Goal: Task Accomplishment & Management: Complete application form

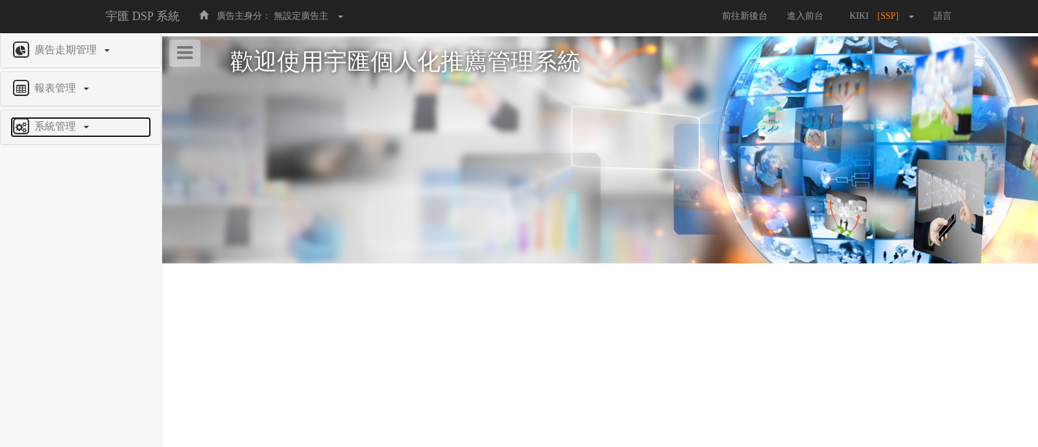
click at [54, 124] on span "系統管理" at bounding box center [56, 126] width 51 height 11
click at [53, 217] on li "廣告驗證設定" at bounding box center [81, 210] width 160 height 27
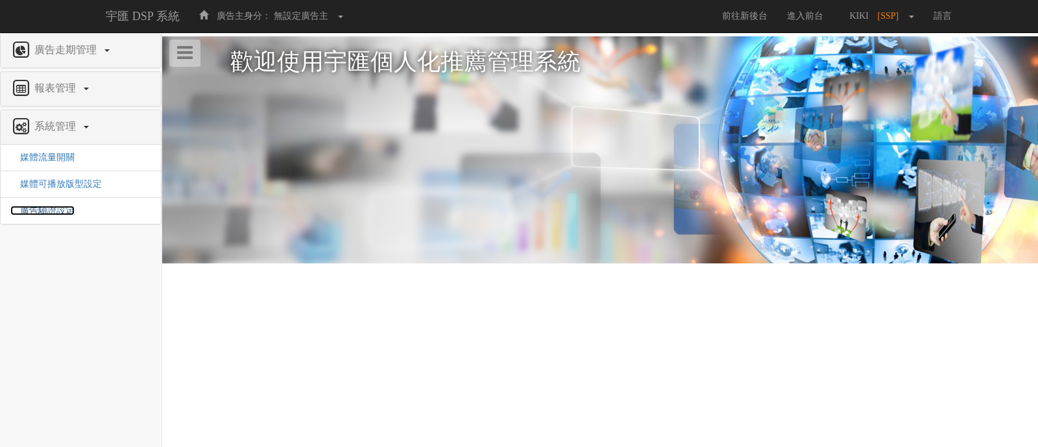
click at [51, 210] on span "廣告驗證設定" at bounding box center [42, 211] width 64 height 10
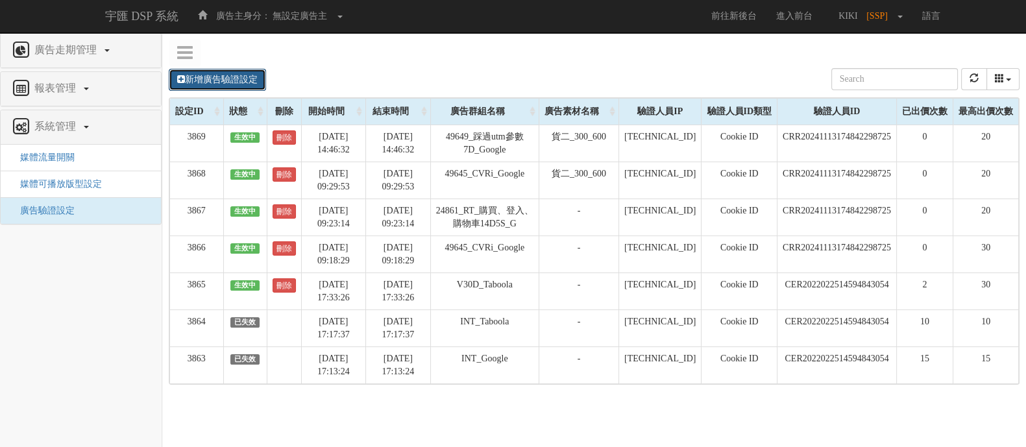
click at [229, 80] on link "新增廣告驗證設定" at bounding box center [217, 80] width 97 height 22
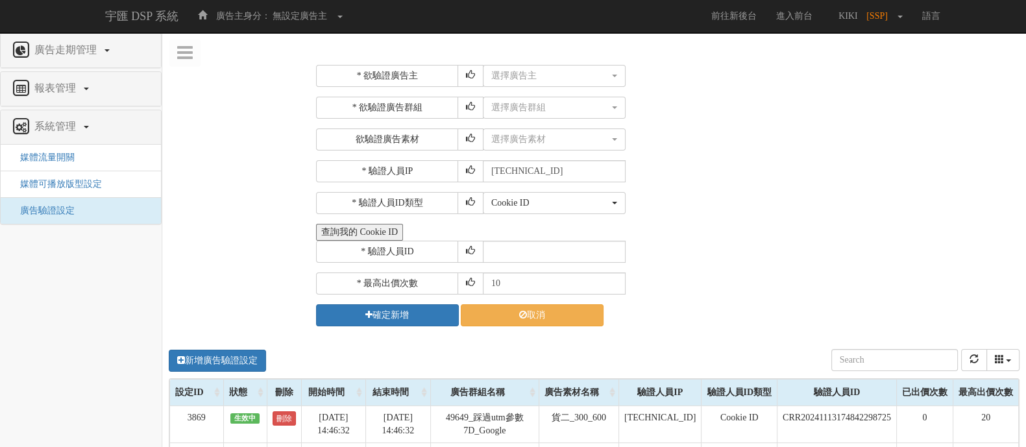
click at [372, 228] on button "查詢我的 Cookie ID" at bounding box center [359, 232] width 87 height 17
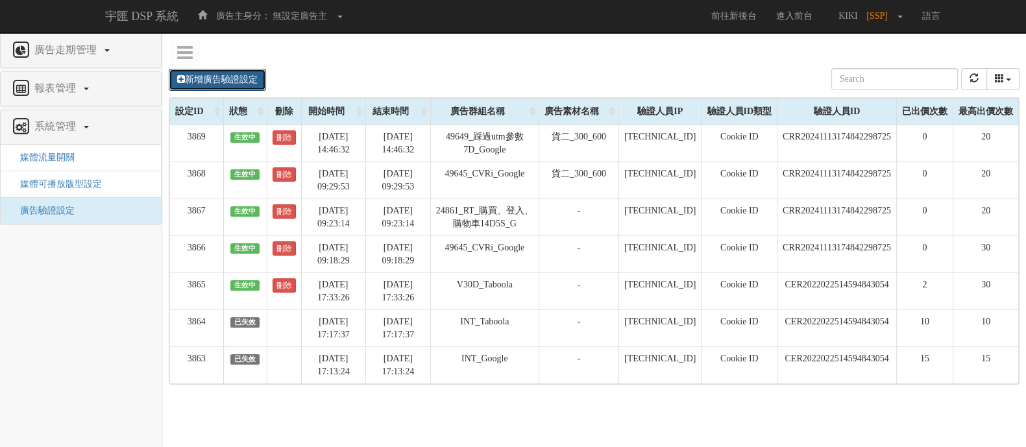
click at [217, 76] on link "新增廣告驗證設定" at bounding box center [217, 80] width 97 height 22
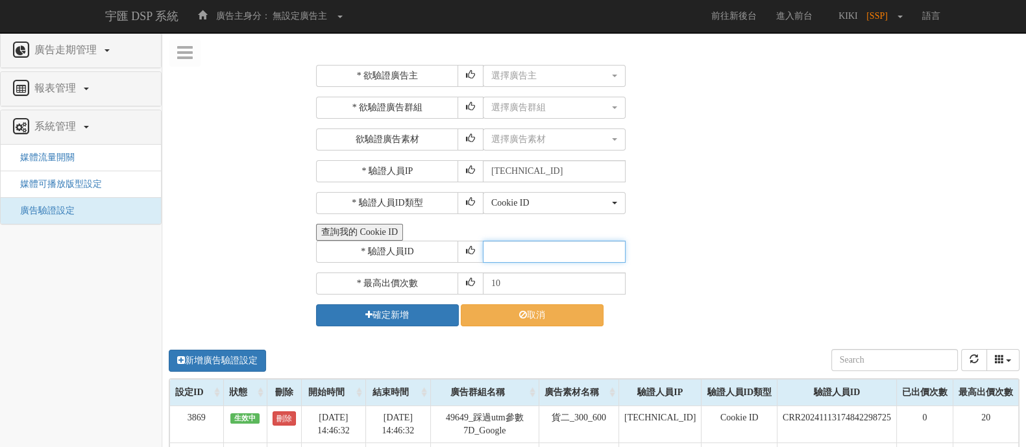
click at [527, 252] on input "text" at bounding box center [554, 252] width 143 height 22
paste input "CUR20240823172212656221"
type input "CUR20240823172212656221"
click at [695, 195] on div "Cookie ID ADID IDFA Cookie ID" at bounding box center [749, 203] width 533 height 22
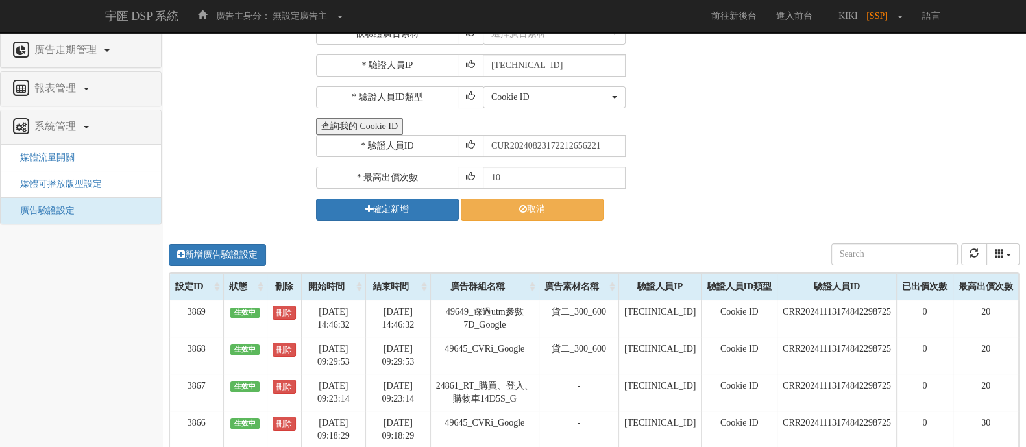
scroll to position [80, 0]
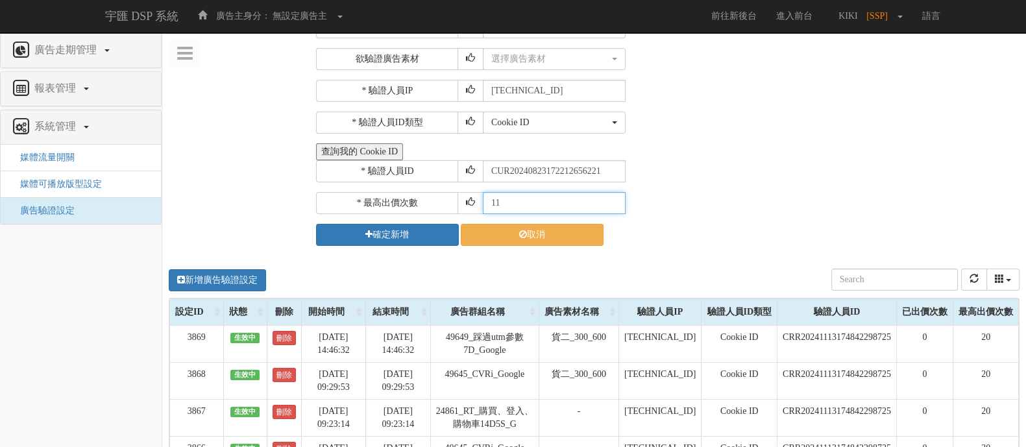
click at [611, 197] on input "11" at bounding box center [554, 203] width 143 height 22
click at [611, 197] on input "12" at bounding box center [554, 203] width 143 height 22
click at [611, 197] on input "13" at bounding box center [554, 203] width 143 height 22
click at [611, 197] on input "14" at bounding box center [554, 203] width 143 height 22
click at [611, 197] on input "15" at bounding box center [554, 203] width 143 height 22
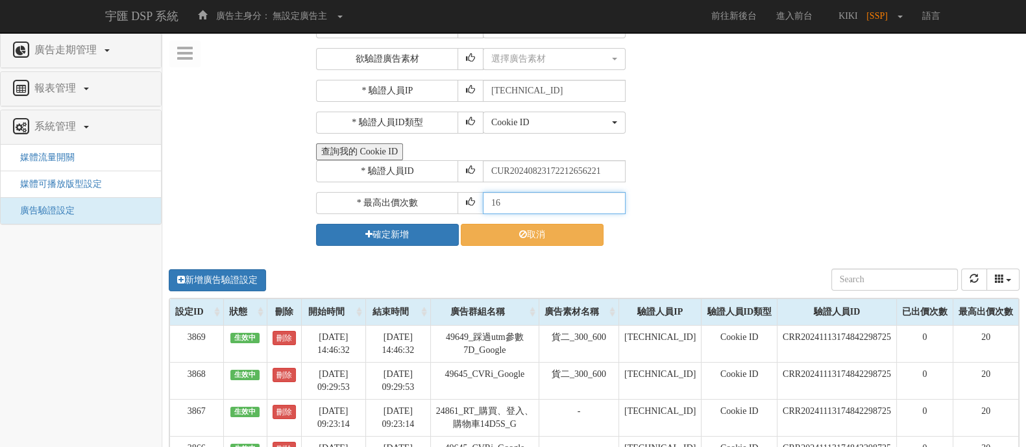
click at [611, 197] on input "16" at bounding box center [554, 203] width 143 height 22
click at [611, 197] on input "17" at bounding box center [554, 203] width 143 height 22
click at [611, 197] on input "18" at bounding box center [554, 203] width 143 height 22
click at [611, 197] on input "19" at bounding box center [554, 203] width 143 height 22
type input "20"
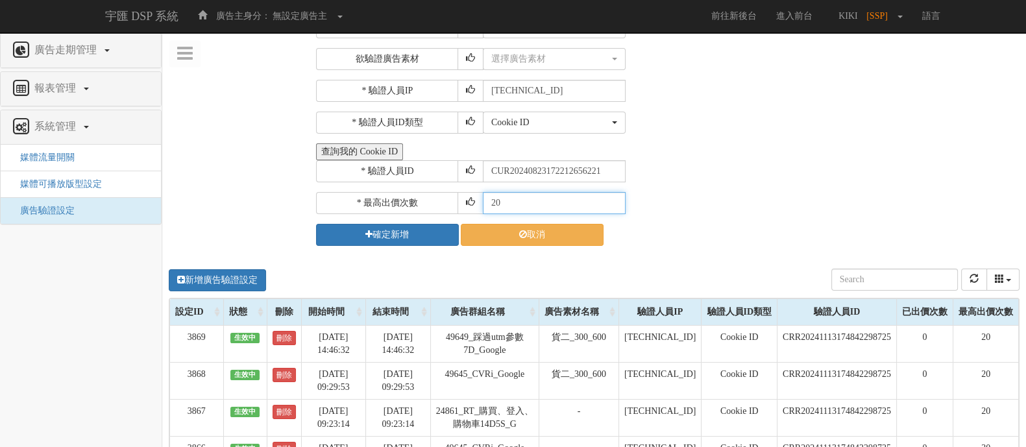
click at [611, 197] on input "20" at bounding box center [554, 203] width 143 height 22
click at [709, 192] on div "* 最高出價次數 20" at bounding box center [666, 203] width 700 height 22
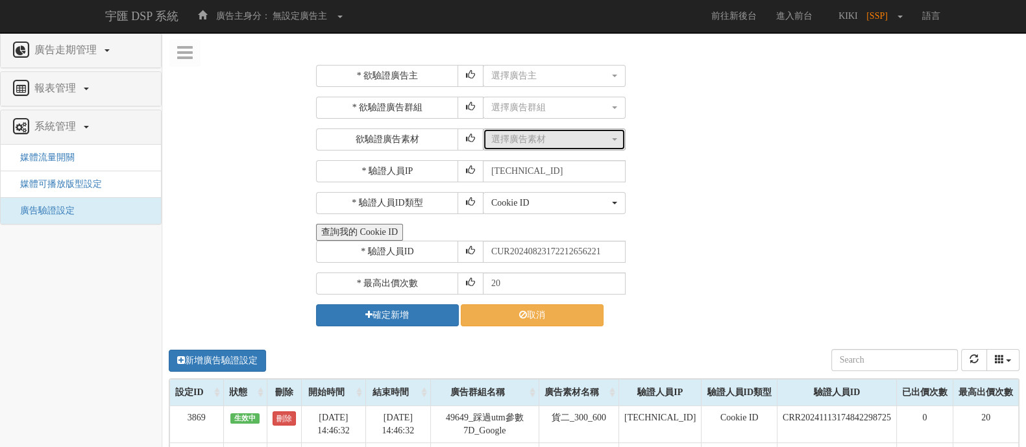
click at [562, 141] on div "選擇廣告素材" at bounding box center [550, 139] width 118 height 13
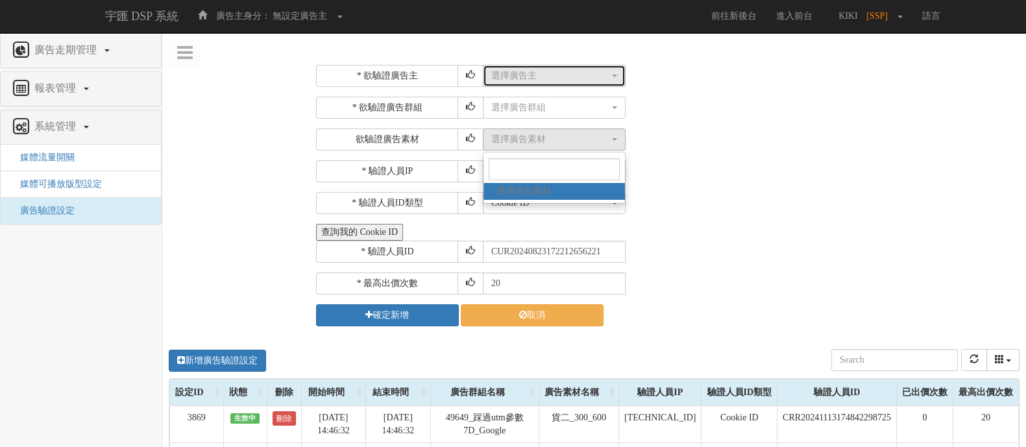
click at [551, 67] on button "選擇廣告主" at bounding box center [554, 76] width 143 height 22
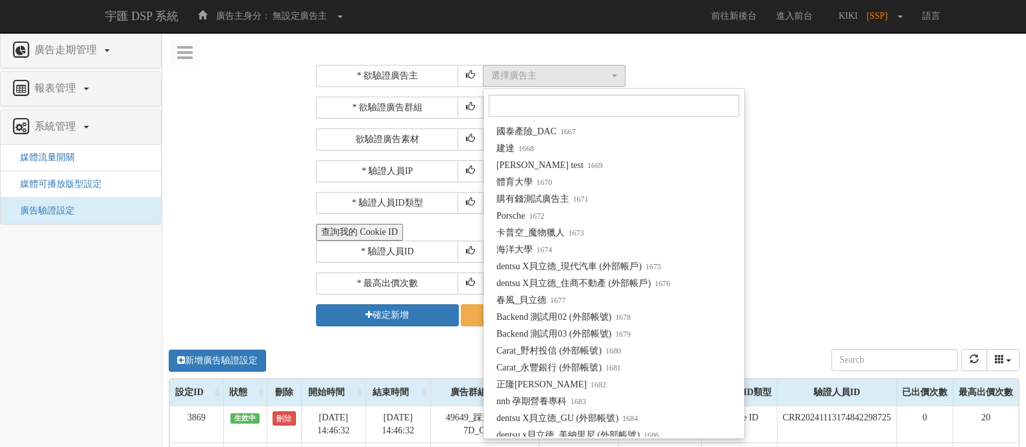
scroll to position [10259, 0]
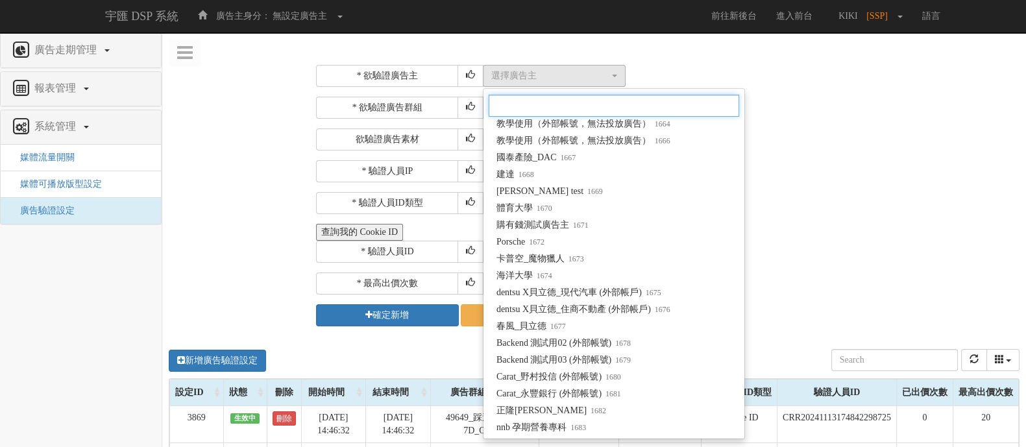
click at [524, 95] on input "Search" at bounding box center [614, 106] width 250 height 22
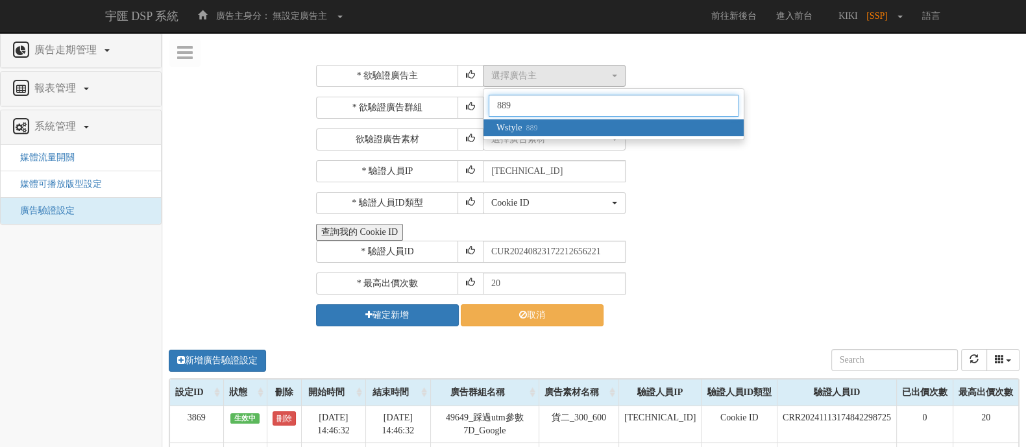
type input "889"
click at [510, 122] on span "Wstyle 889" at bounding box center [516, 127] width 41 height 13
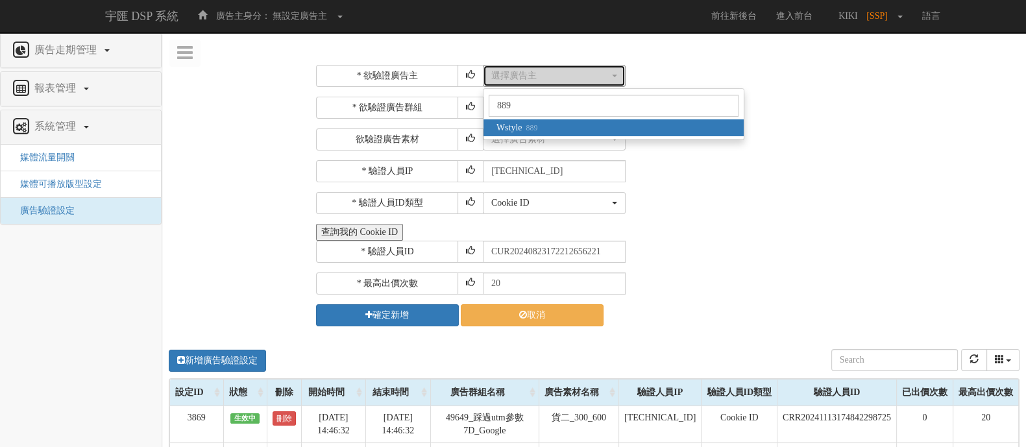
select select "889"
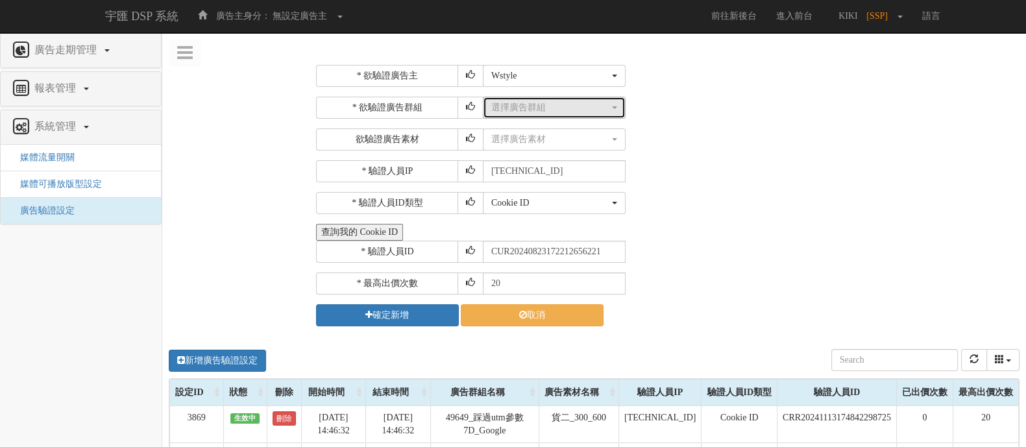
click at [512, 106] on div "選擇廣告群組" at bounding box center [550, 107] width 118 height 13
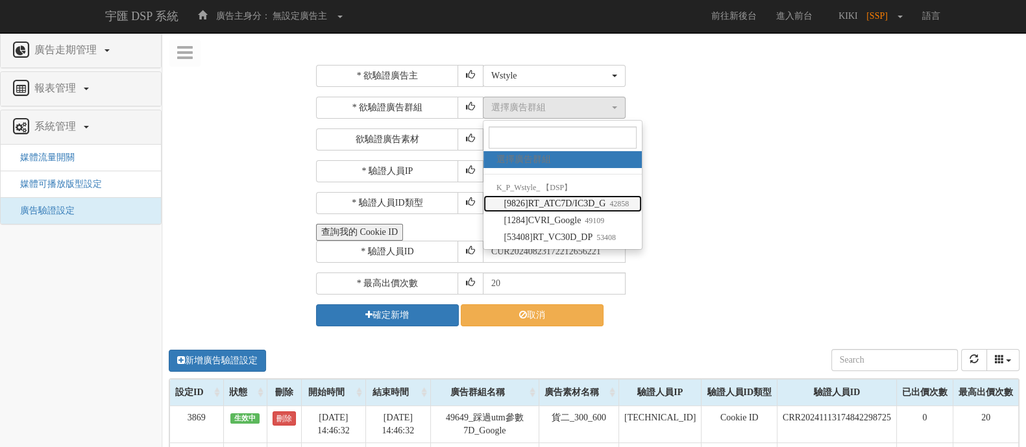
click at [542, 208] on span "[9826]RT_ATC7D/IC3D_G 42858" at bounding box center [565, 203] width 125 height 13
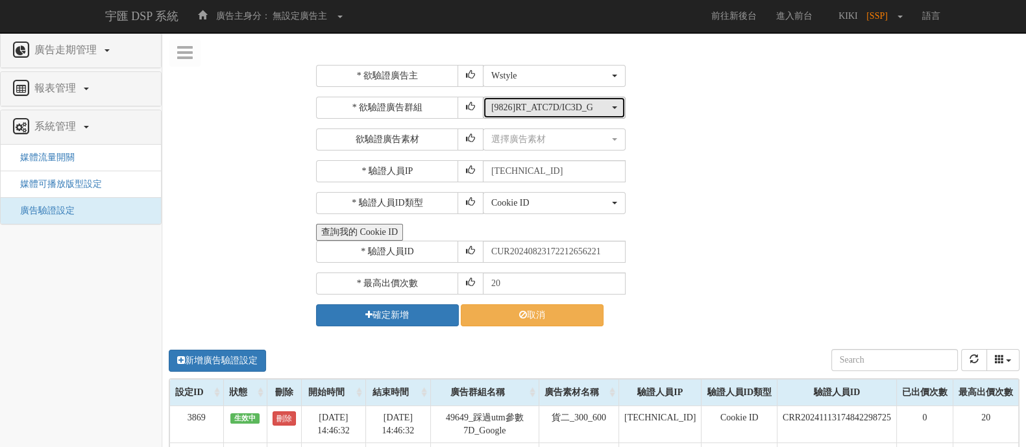
click at [564, 108] on div "[9826]RT_ATC7D/IC3D_G" at bounding box center [550, 107] width 118 height 13
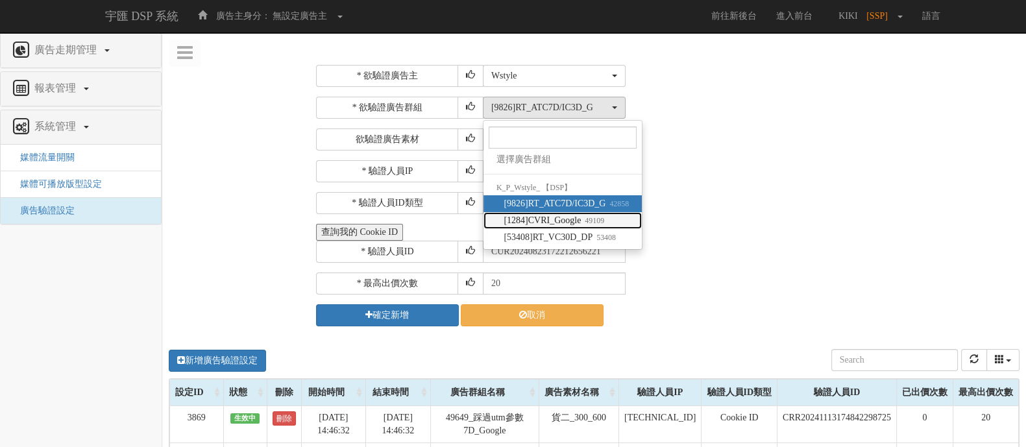
click at [554, 214] on span "[1284]CVRI_Google 49109" at bounding box center [553, 220] width 101 height 13
select select "49109"
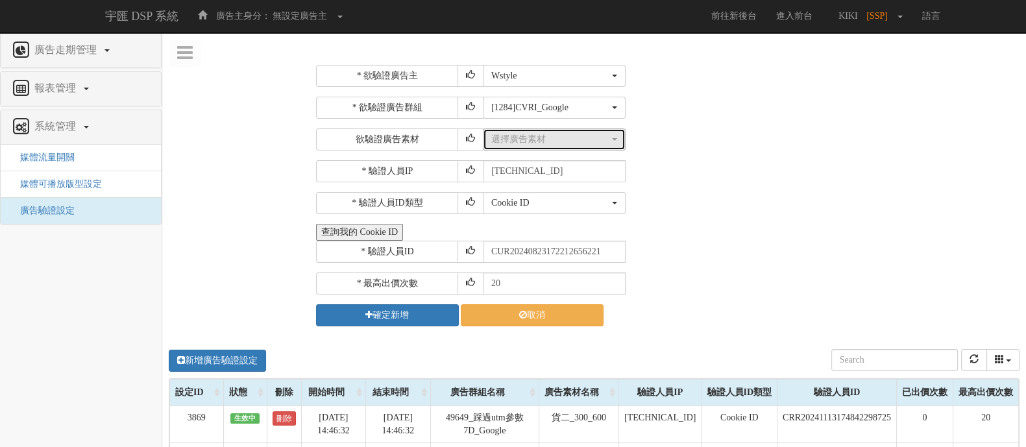
click at [561, 136] on div "選擇廣告素材" at bounding box center [550, 139] width 118 height 13
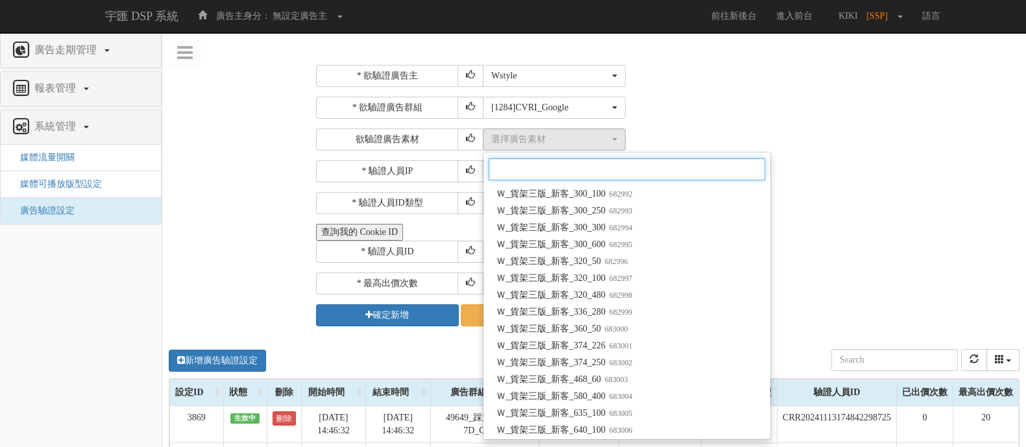
scroll to position [243, 0]
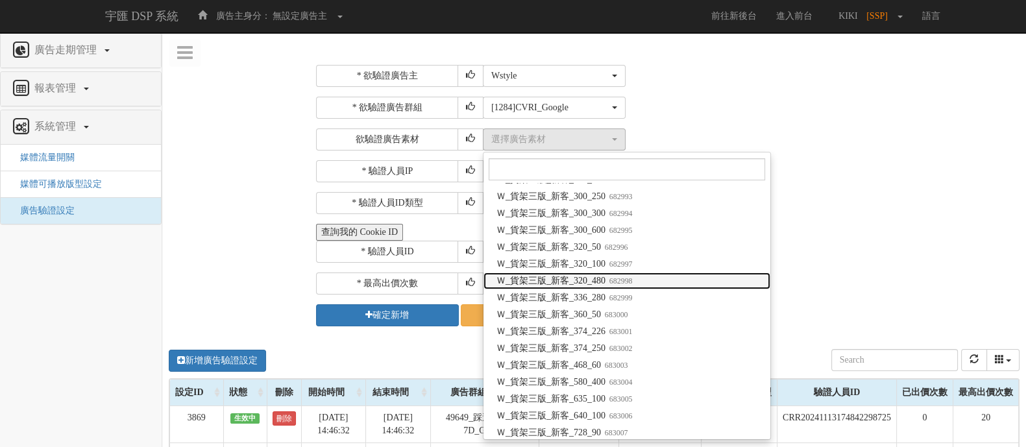
click at [599, 281] on span "Ｗ_貨架三版_新客_320_480 682998" at bounding box center [564, 280] width 136 height 13
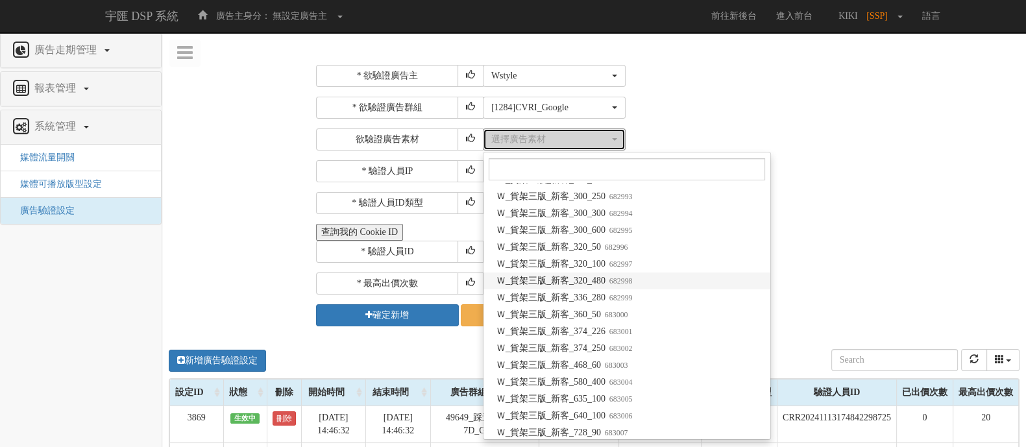
select select "682998"
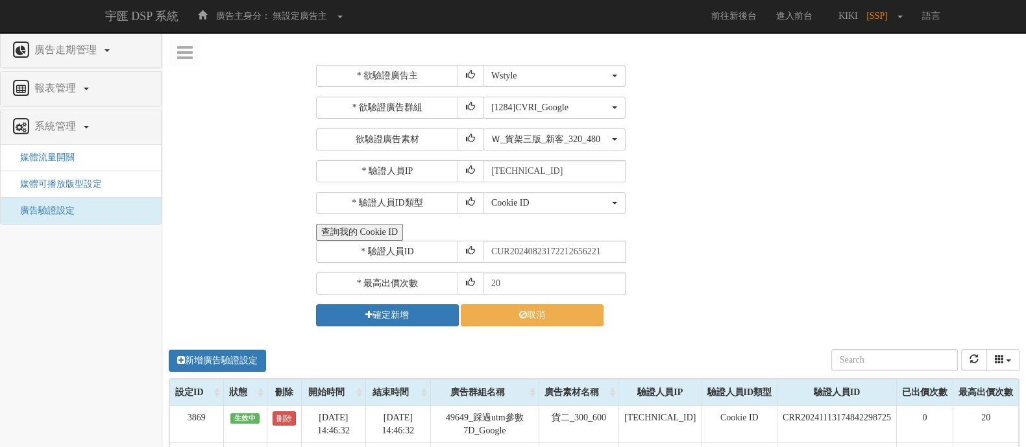
click at [708, 215] on div "* 欲驗證廣告主 選擇廣告主 特力+ 科技紫薇網 Momo 東森EHS Uniqlo EFShop 樂天 屈臣氏Watsons sinyi 信義房屋 S2_B…" at bounding box center [666, 195] width 700 height 261
click at [337, 315] on button "確定新增" at bounding box center [387, 315] width 143 height 22
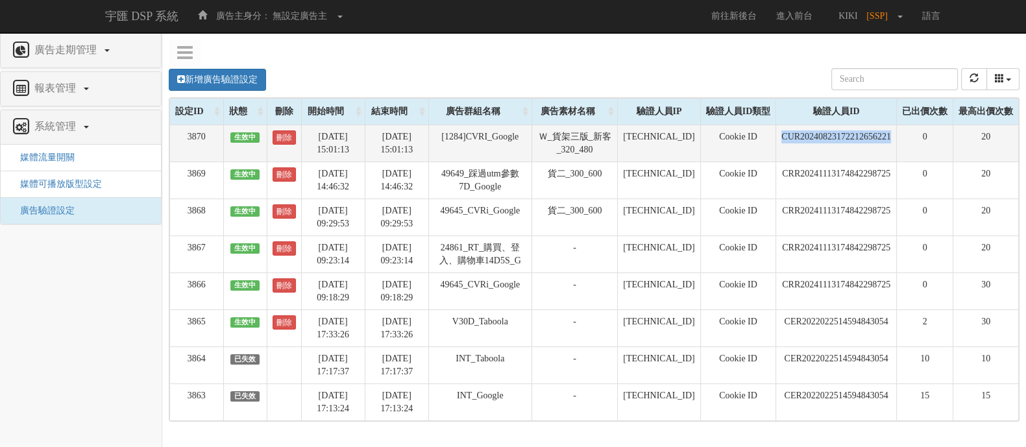
drag, startPoint x: 891, startPoint y: 138, endPoint x: 756, endPoint y: 150, distance: 136.1
click at [756, 150] on tr "3870 生效中 刪除 2025-08-15 15:01:13 2025-08-16 15:01:13 [1284]CVRI_Google Ｗ_貨架三版_新客…" at bounding box center [594, 143] width 849 height 37
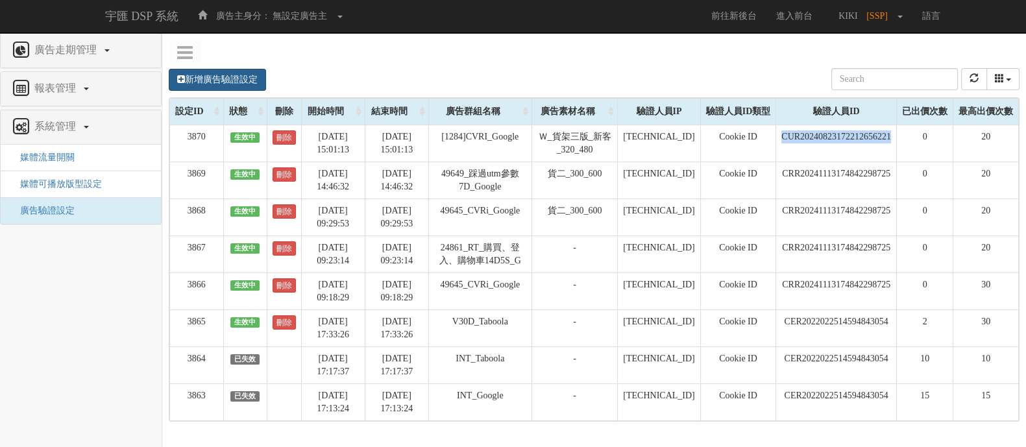
copy tr "CUR20240823172212656221"
click at [191, 80] on link "新增廣告驗證設定" at bounding box center [217, 80] width 97 height 22
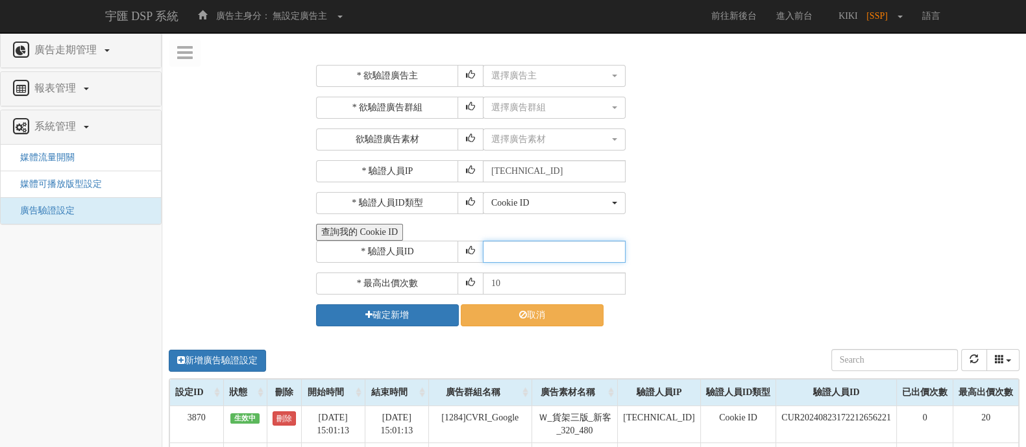
click at [508, 253] on input "text" at bounding box center [554, 252] width 143 height 22
paste input "CUR20240823172212656221"
type input "CUR20240823172212656221"
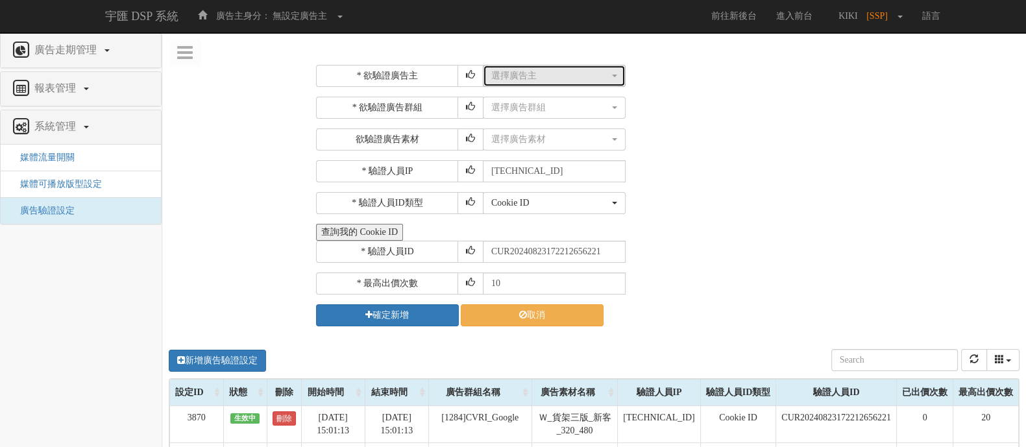
click at [531, 67] on button "選擇廣告主" at bounding box center [554, 76] width 143 height 22
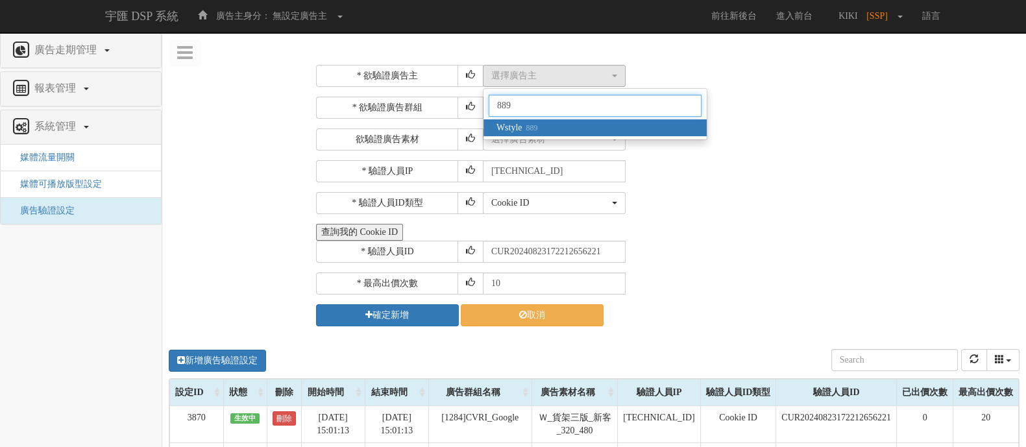
type input "889"
click at [513, 119] on link "Wstyle 889" at bounding box center [594, 127] width 223 height 17
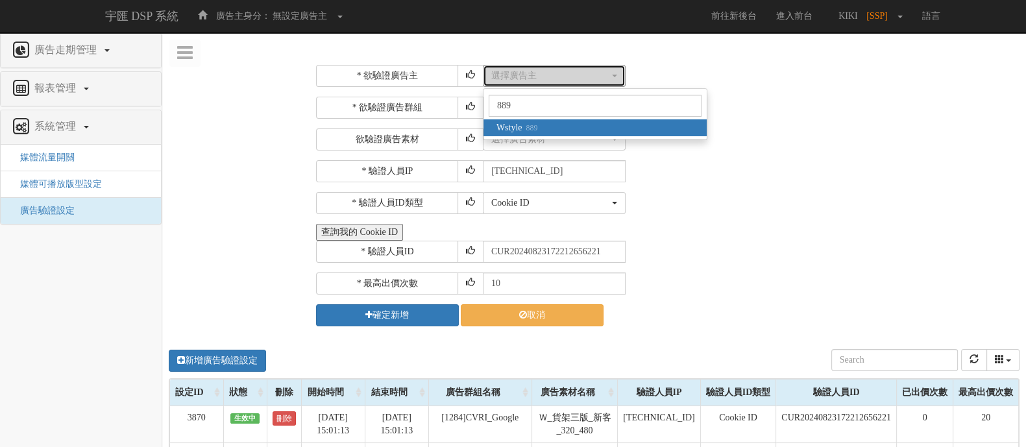
select select "889"
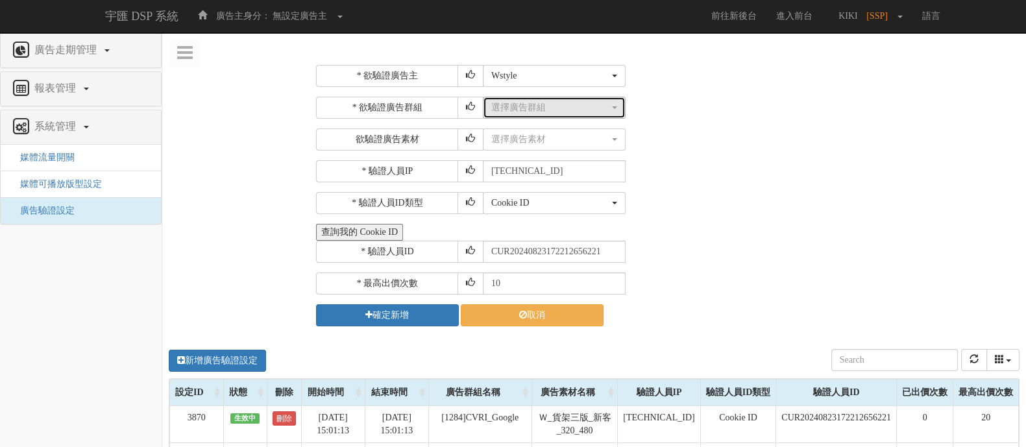
click at [550, 108] on div "選擇廣告群組" at bounding box center [550, 107] width 118 height 13
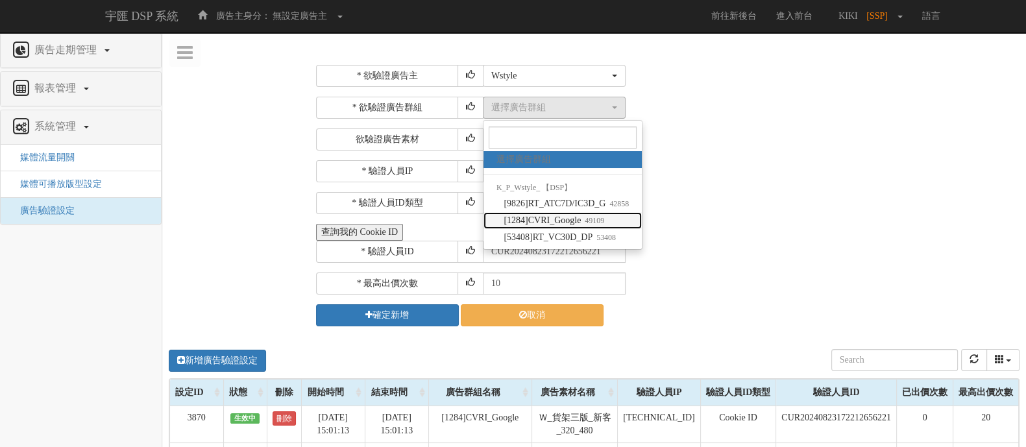
click at [582, 220] on span "[1284]CVRI_Google 49109" at bounding box center [553, 220] width 101 height 13
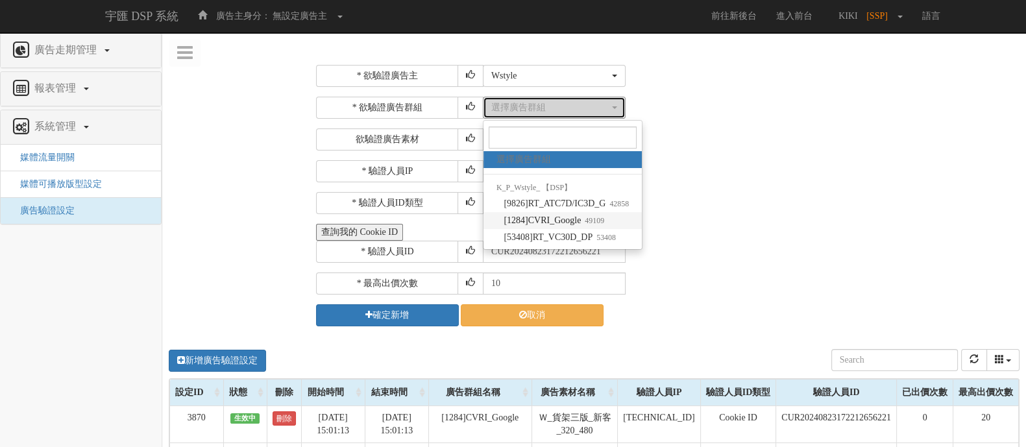
select select "49109"
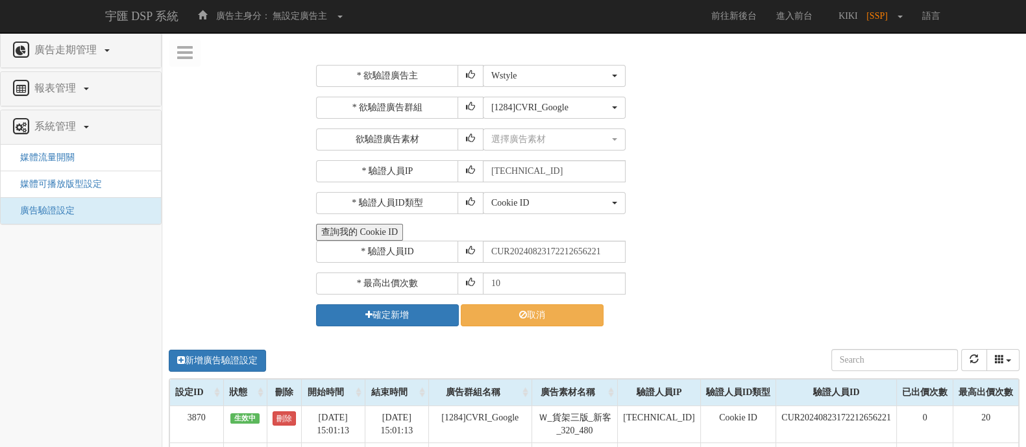
click at [728, 169] on div "* 驗證人員IP 211.72.129.170" at bounding box center [666, 171] width 700 height 22
click at [377, 316] on button "確定新增" at bounding box center [387, 315] width 143 height 22
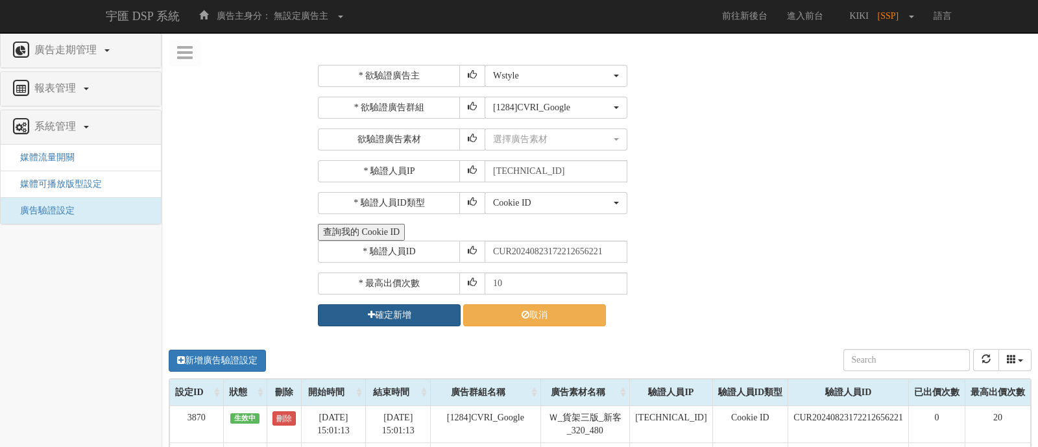
select select "889"
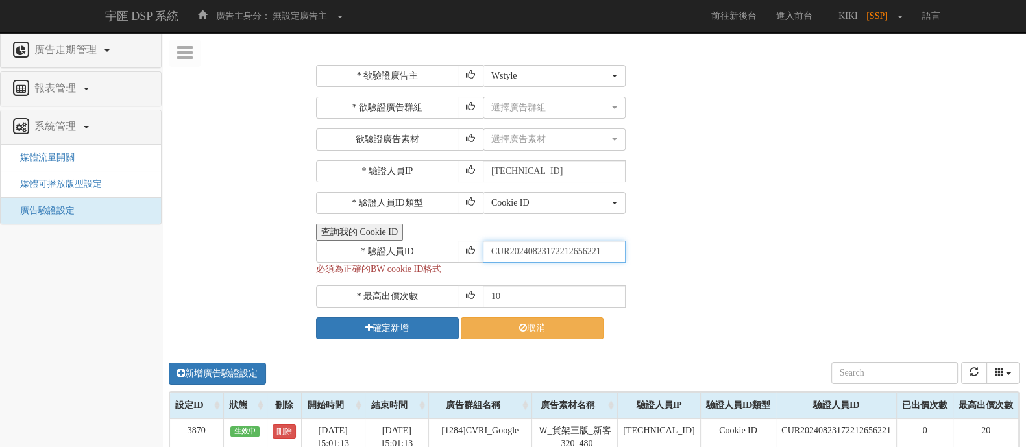
click at [512, 259] on input "CUR20240823172212656221" at bounding box center [554, 252] width 143 height 22
drag, startPoint x: 500, startPoint y: 254, endPoint x: 675, endPoint y: 259, distance: 175.2
click at [675, 259] on div "* 驗證人員ID CUR20240823172212656221" at bounding box center [666, 252] width 700 height 22
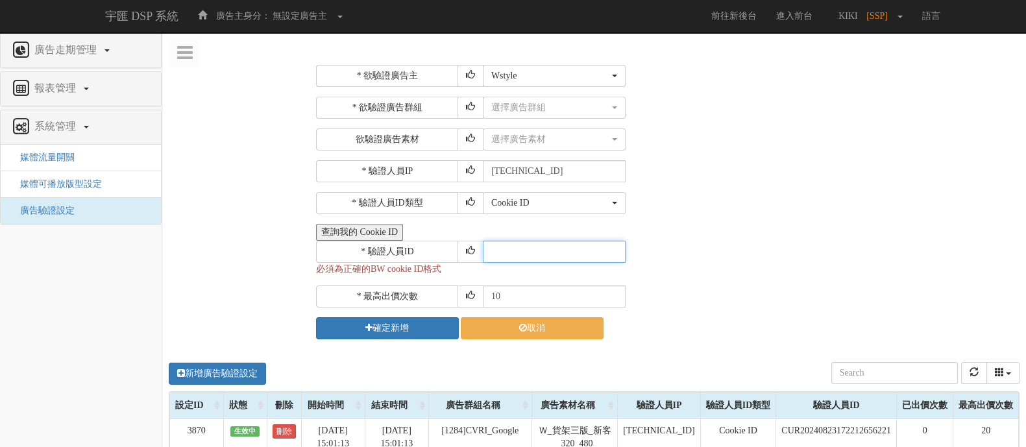
paste input "CUR20240823172212656221"
type input "CUR20240823172212656221"
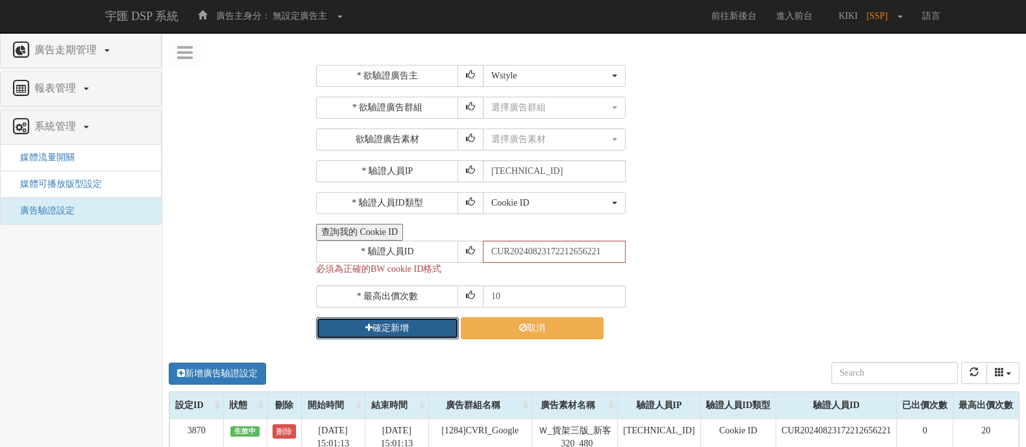
click at [368, 335] on button "確定新增" at bounding box center [387, 328] width 143 height 22
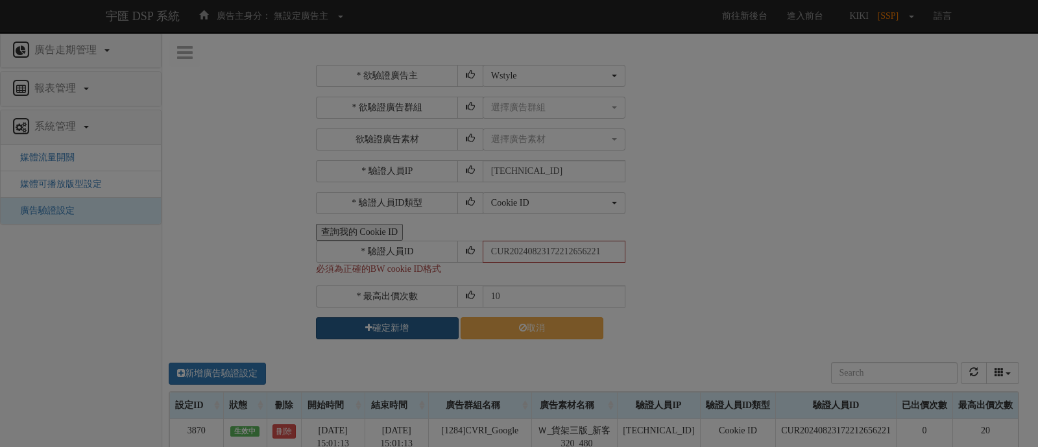
select select "889"
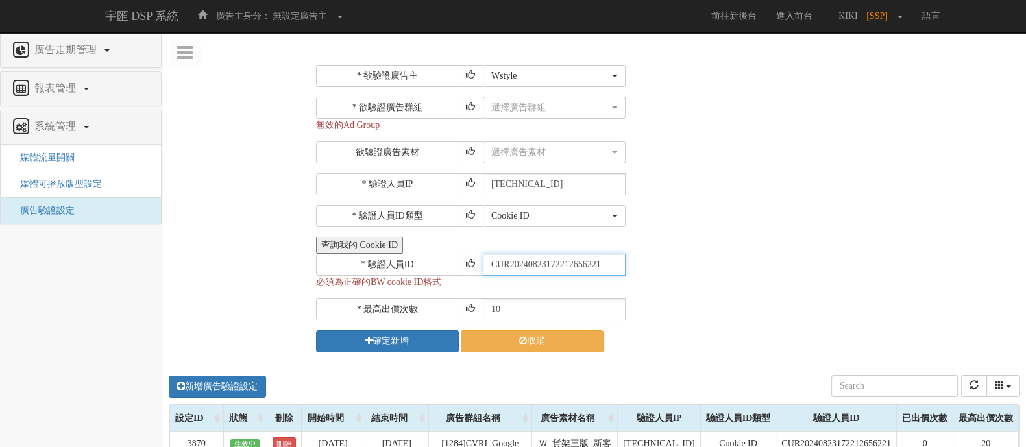
click at [509, 271] on input "CUR20240823172212656221" at bounding box center [554, 265] width 143 height 22
type input "CUR20240823172212656221"
click at [389, 343] on button "確定新增" at bounding box center [387, 341] width 143 height 22
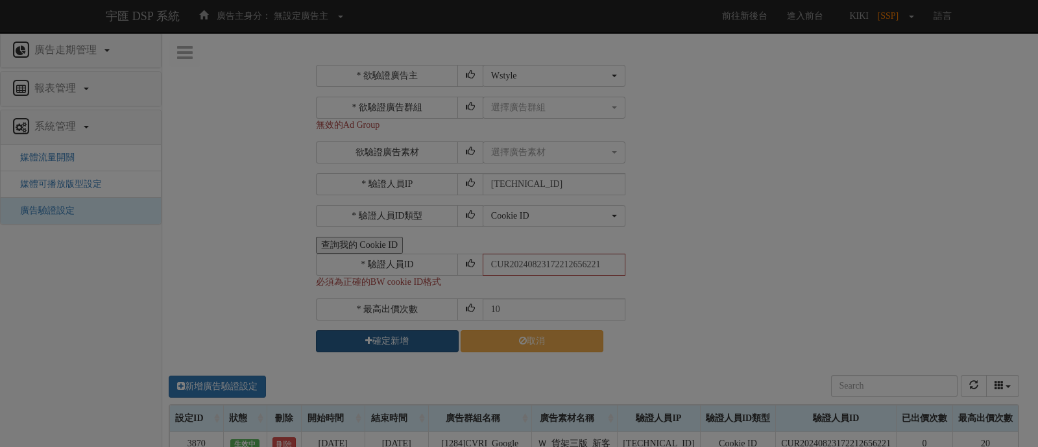
select select "889"
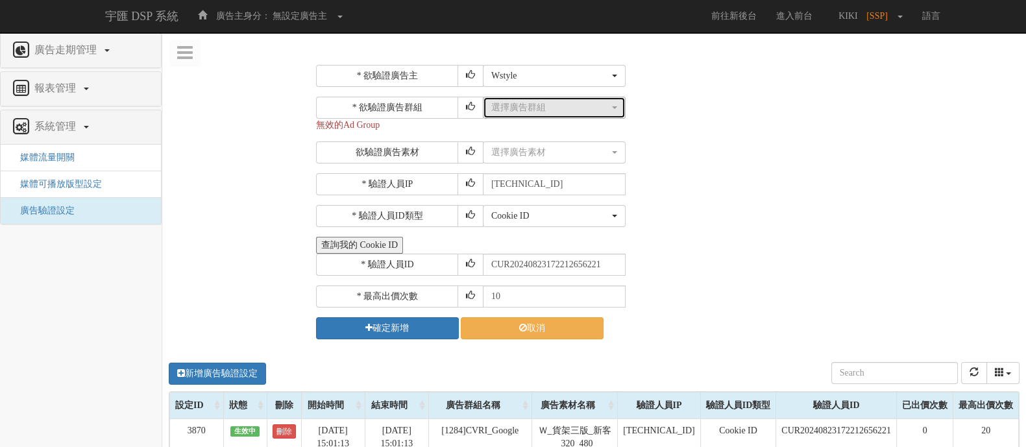
click at [524, 110] on div "選擇廣告群組" at bounding box center [550, 107] width 118 height 13
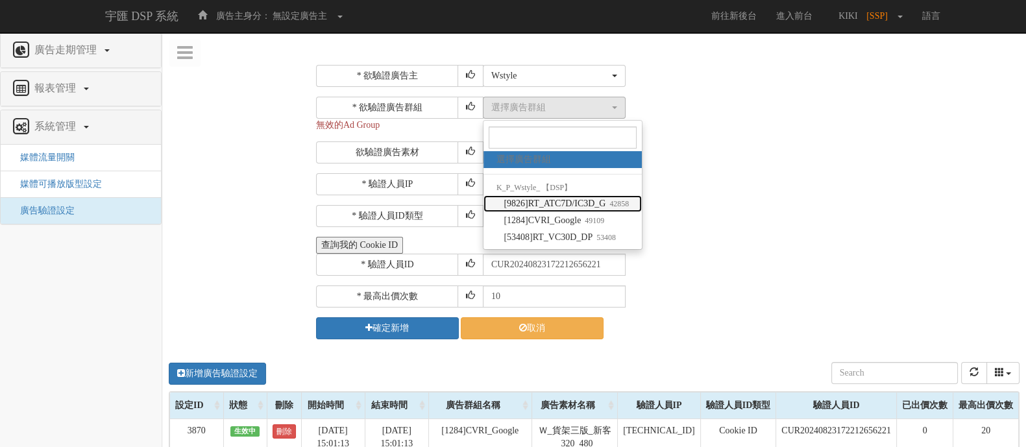
click at [535, 206] on span "[9826]RT_ATC7D/IC3D_G 42858" at bounding box center [565, 203] width 125 height 13
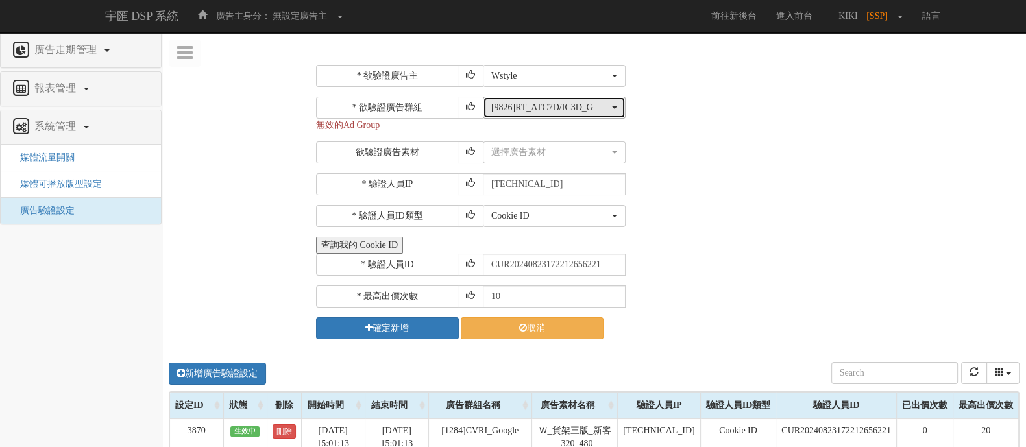
click at [536, 106] on div "[9826]RT_ATC7D/IC3D_G" at bounding box center [550, 107] width 118 height 13
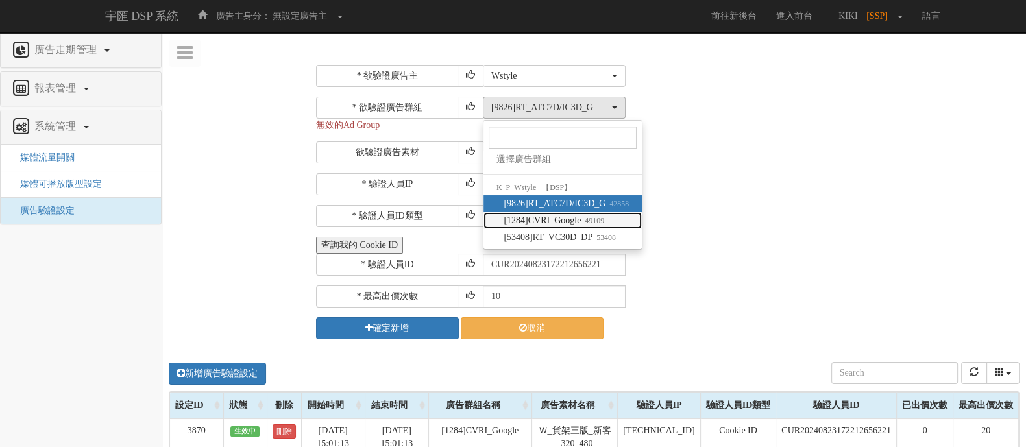
click at [526, 218] on span "[1284]CVRI_Google 49109" at bounding box center [553, 220] width 101 height 13
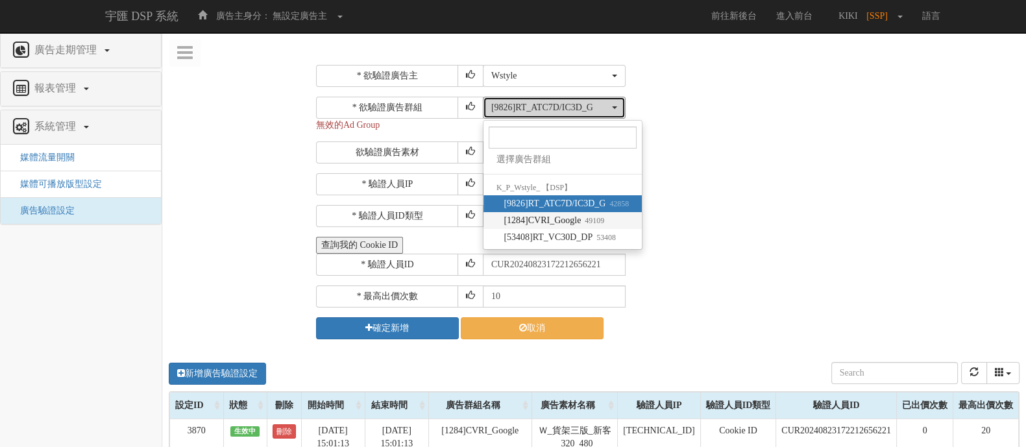
select select "49109"
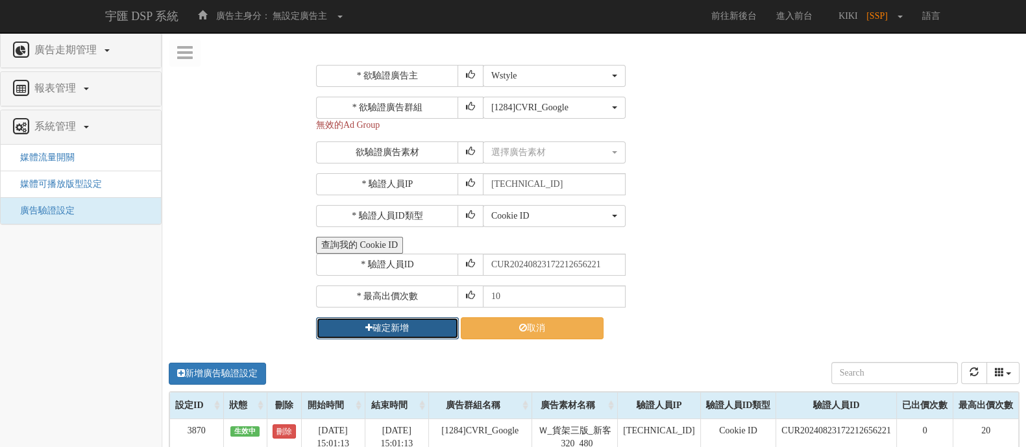
click at [383, 327] on button "確定新增" at bounding box center [387, 328] width 143 height 22
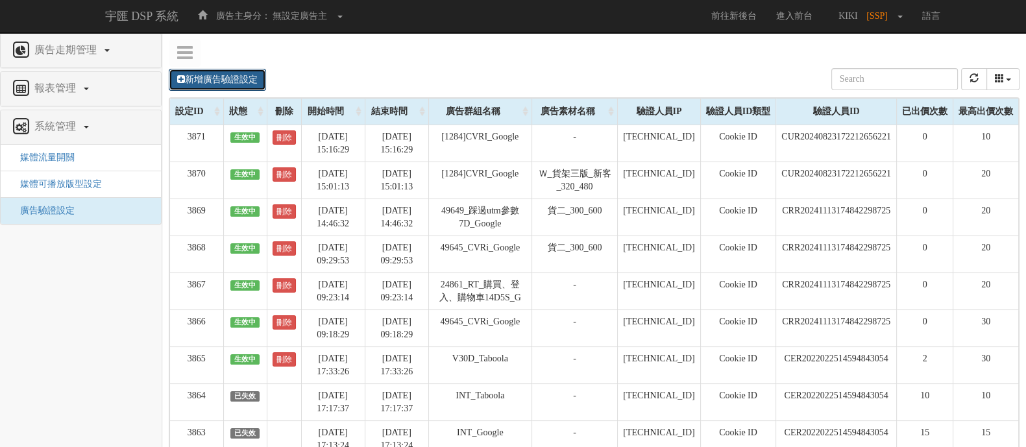
click at [206, 83] on link "新增廣告驗證設定" at bounding box center [217, 80] width 97 height 22
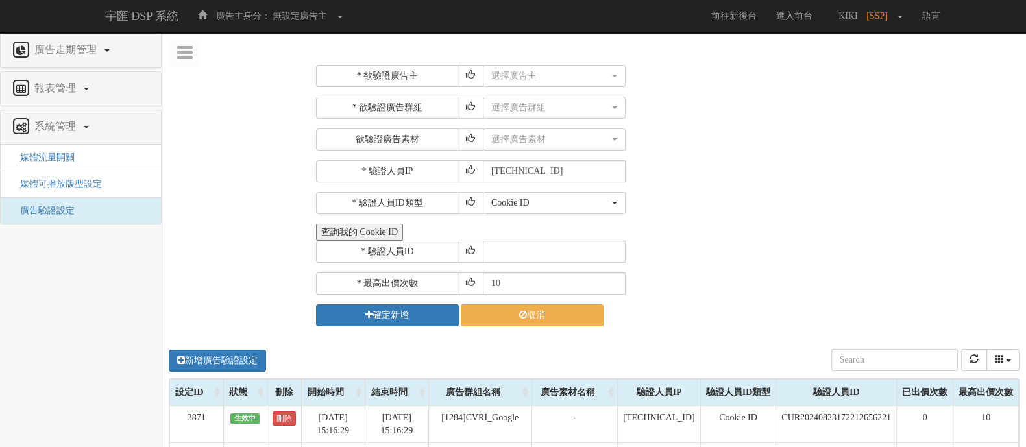
click at [336, 234] on button "查詢我的 Cookie ID" at bounding box center [359, 232] width 87 height 17
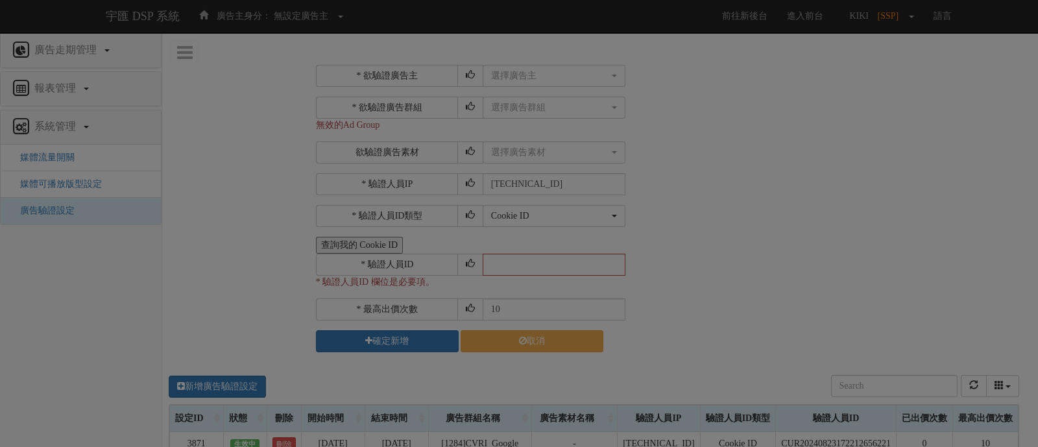
click at [243, 294] on div "Loading" at bounding box center [519, 223] width 1038 height 447
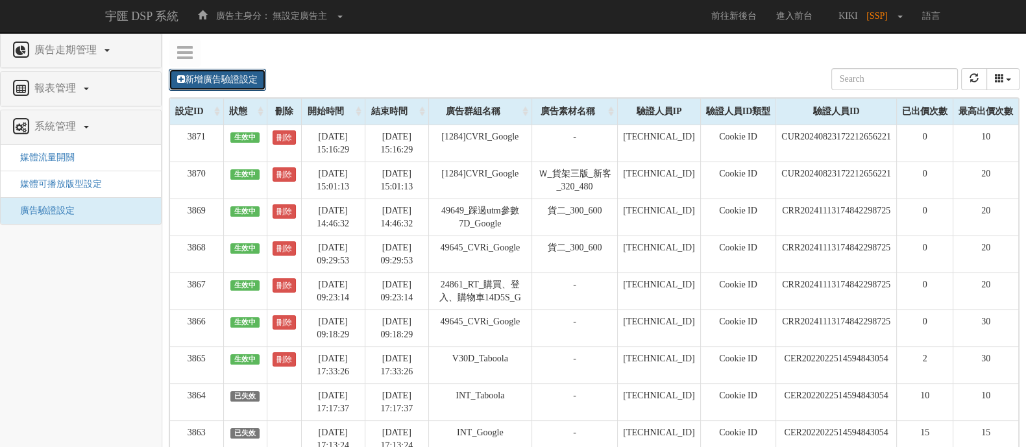
click at [230, 77] on link "新增廣告驗證設定" at bounding box center [217, 80] width 97 height 22
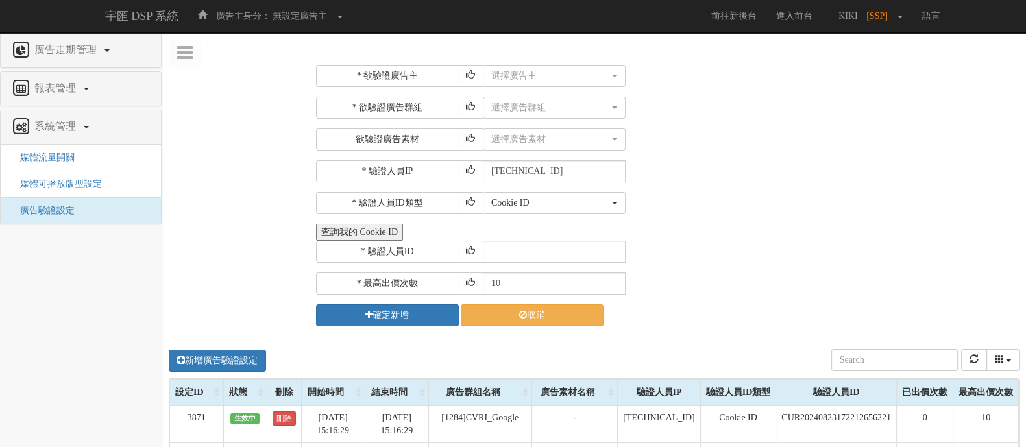
click at [378, 235] on button "查詢我的 Cookie ID" at bounding box center [359, 232] width 87 height 17
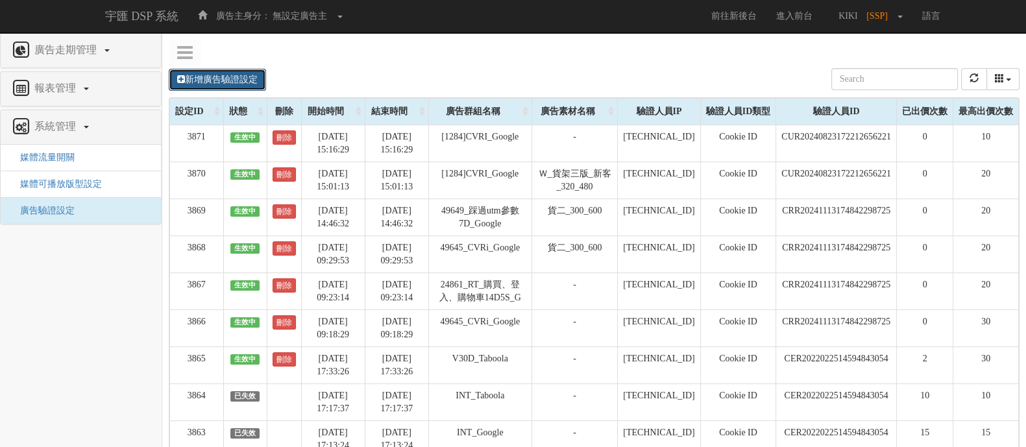
click at [241, 77] on link "新增廣告驗證設定" at bounding box center [217, 80] width 97 height 22
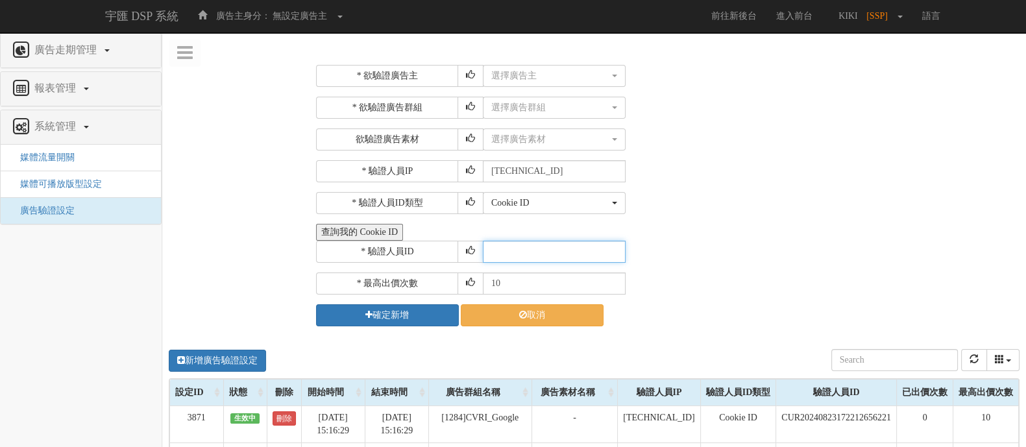
drag, startPoint x: 508, startPoint y: 248, endPoint x: 524, endPoint y: 249, distance: 16.2
click at [508, 249] on input "text" at bounding box center [554, 252] width 143 height 22
paste input "CUR20240823172212656221"
type input "CUR20240823172212656221"
click at [655, 212] on div "Cookie ID ADID IDFA Cookie ID" at bounding box center [749, 203] width 533 height 22
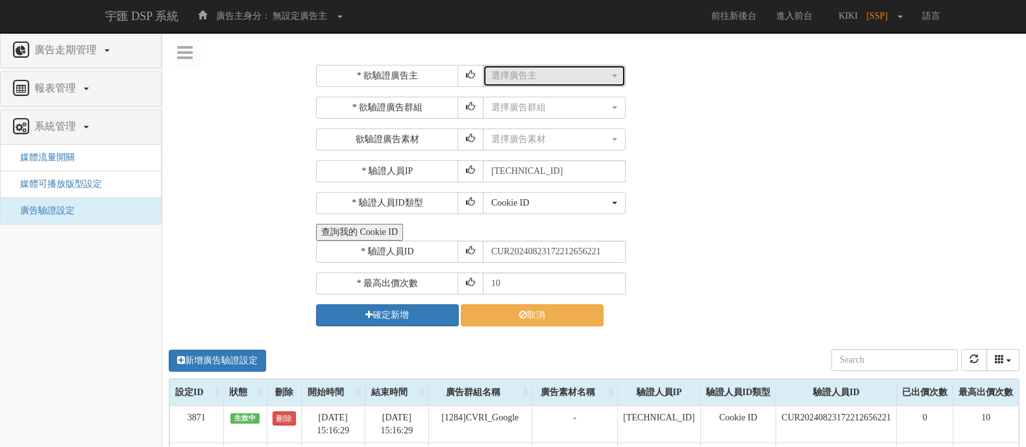
click at [557, 80] on div "選擇廣告主" at bounding box center [550, 75] width 118 height 13
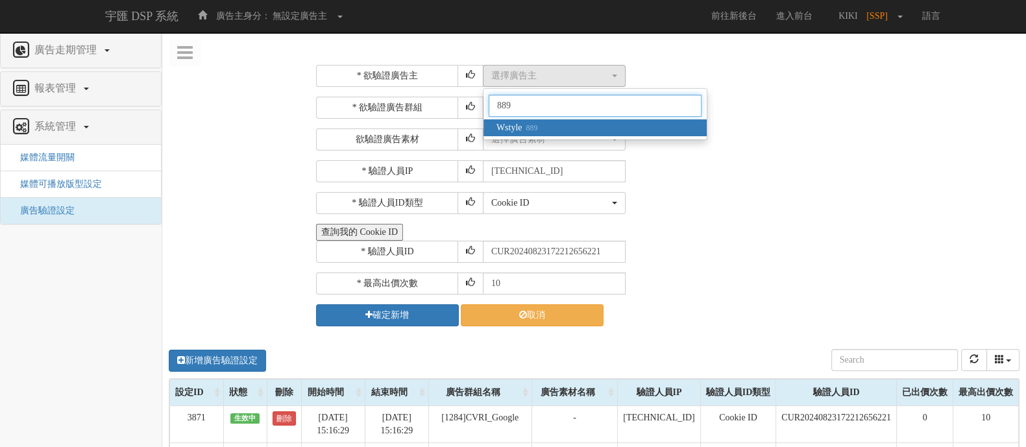
type input "889"
click at [511, 128] on span "Wstyle 889" at bounding box center [516, 127] width 41 height 13
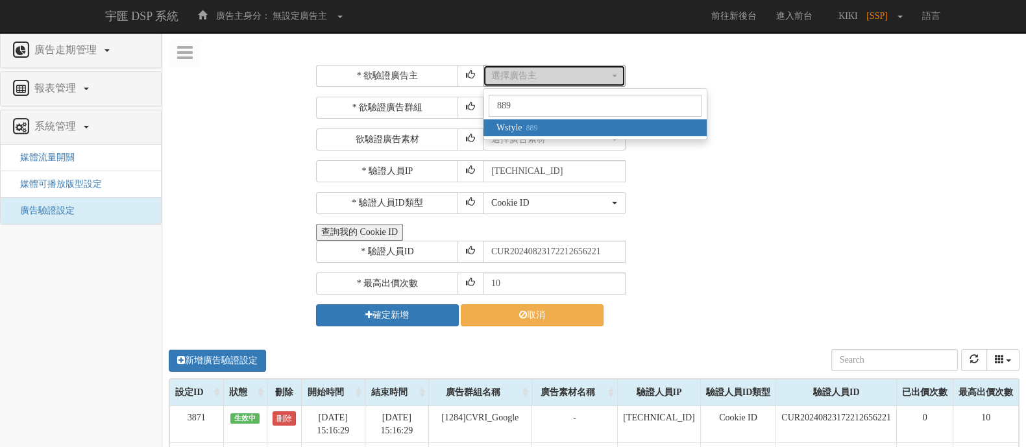
select select "889"
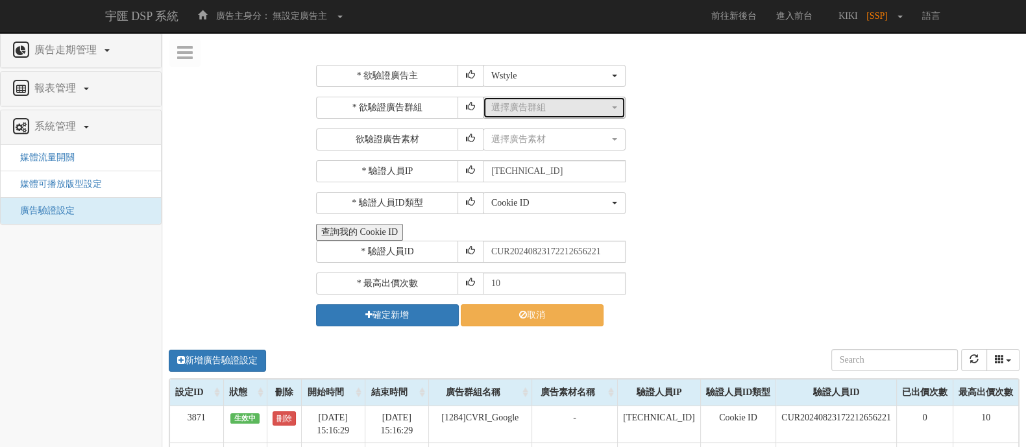
click at [591, 108] on div "選擇廣告群組" at bounding box center [550, 107] width 118 height 13
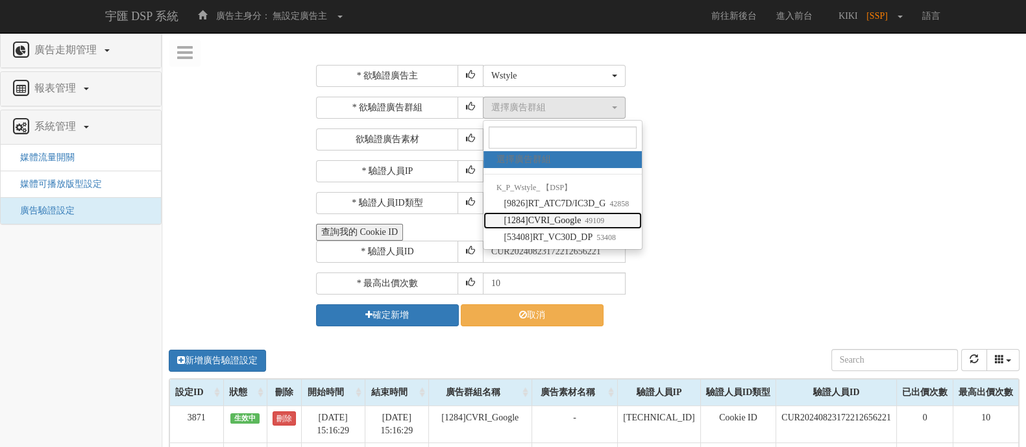
click at [600, 219] on small "49109" at bounding box center [592, 220] width 23 height 9
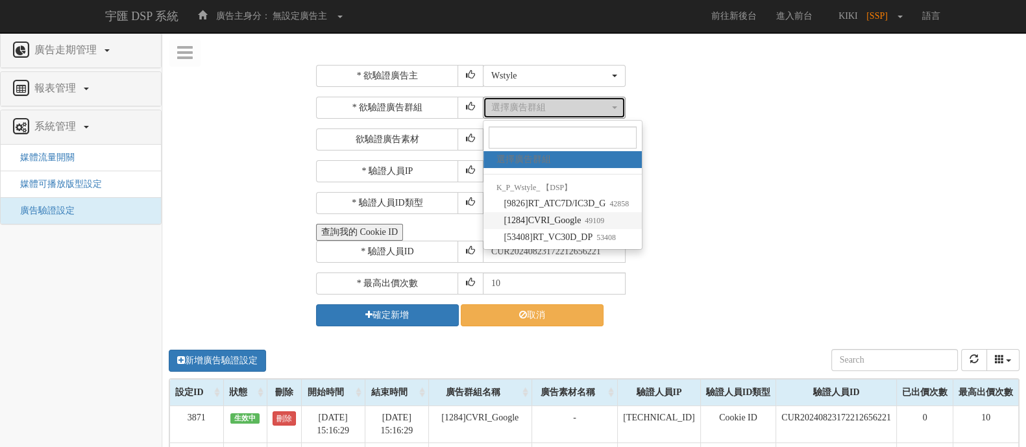
select select "49109"
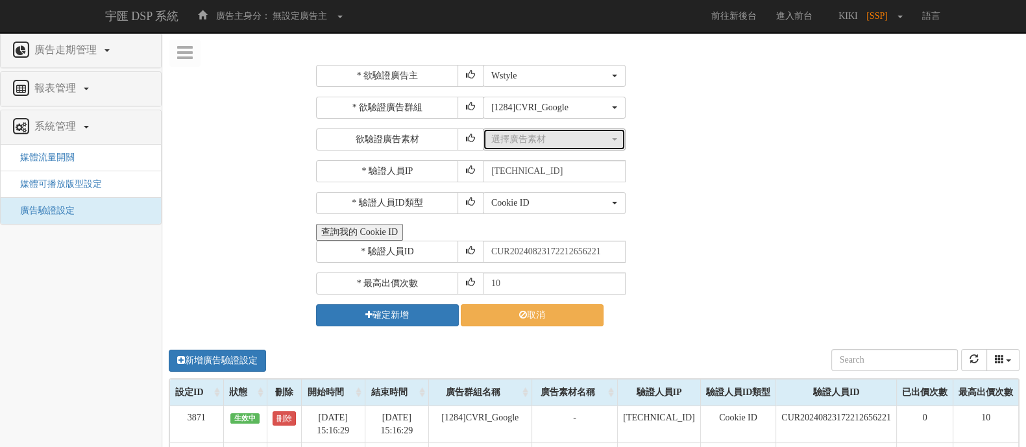
click at [529, 135] on div "選擇廣告素材" at bounding box center [550, 139] width 118 height 13
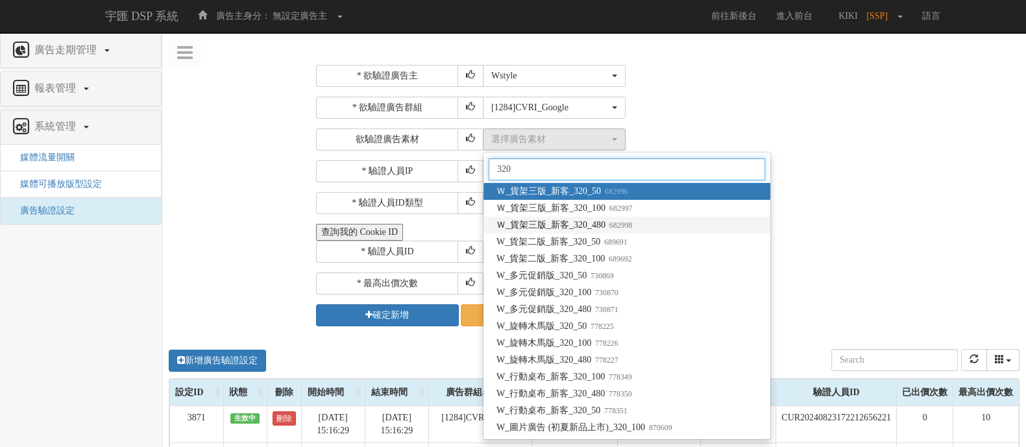
type input "320"
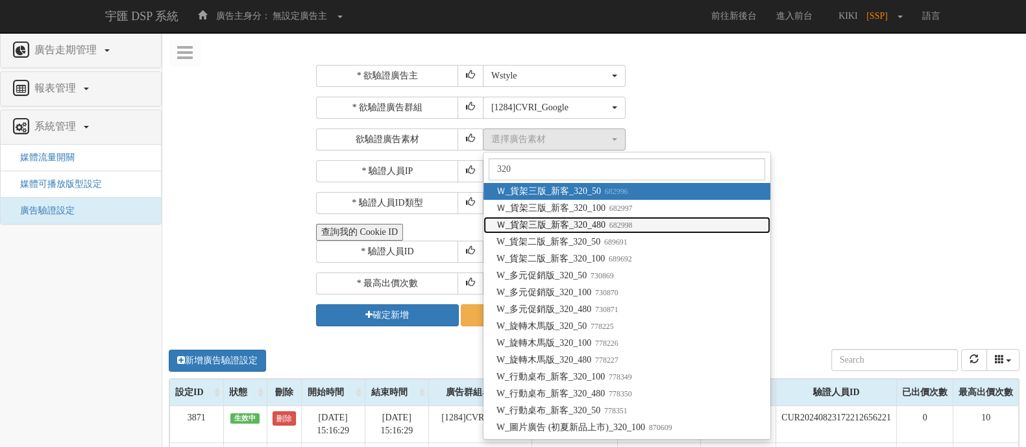
click at [581, 230] on span "Ｗ_貨架三版_新客_320_480 682998" at bounding box center [564, 225] width 136 height 13
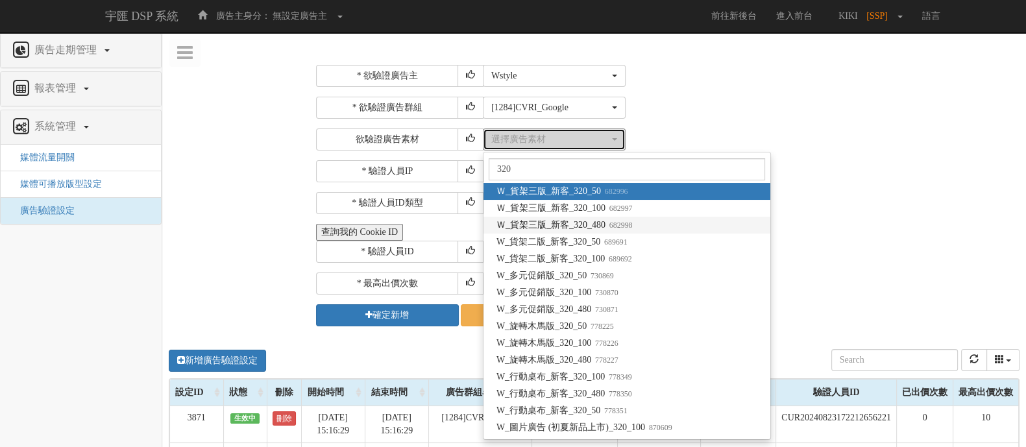
select select "682998"
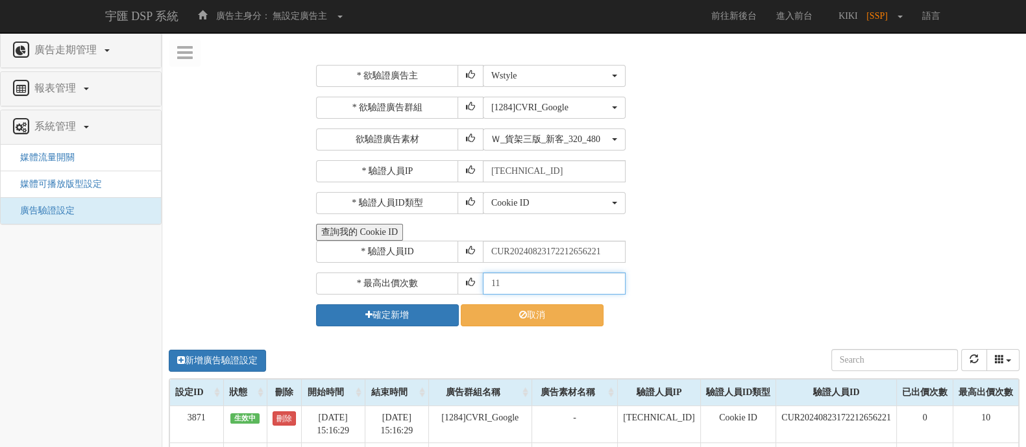
click at [616, 279] on input "11" at bounding box center [554, 283] width 143 height 22
click at [616, 279] on input "12" at bounding box center [554, 283] width 143 height 22
click at [616, 279] on input "13" at bounding box center [554, 283] width 143 height 22
click at [616, 279] on input "14" at bounding box center [554, 283] width 143 height 22
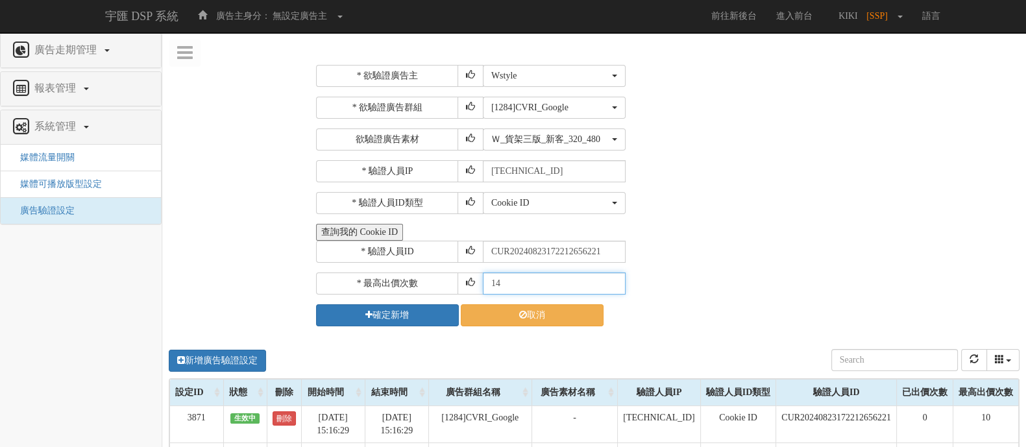
click at [617, 279] on input "14" at bounding box center [554, 283] width 143 height 22
click at [609, 278] on input "15" at bounding box center [554, 283] width 143 height 22
click at [609, 278] on input "16" at bounding box center [554, 283] width 143 height 22
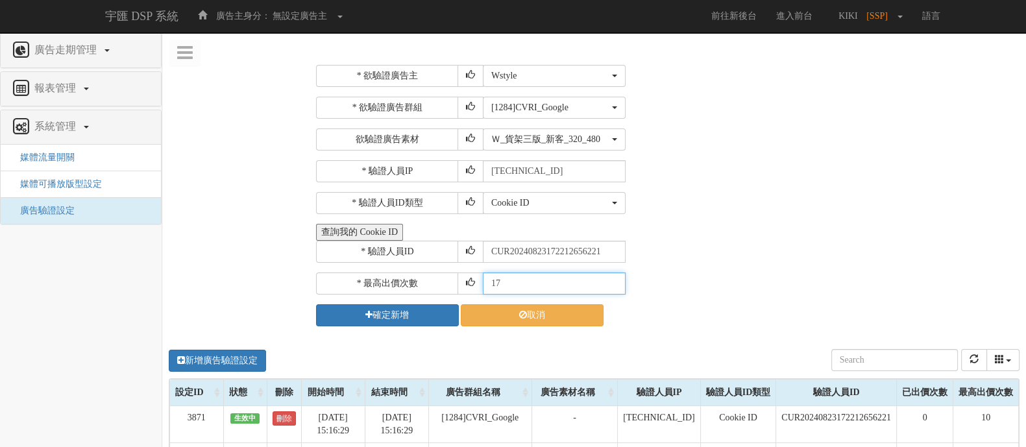
click at [609, 278] on input "17" at bounding box center [554, 283] width 143 height 22
click at [609, 278] on input "18" at bounding box center [554, 283] width 143 height 22
click at [609, 278] on input "19" at bounding box center [554, 283] width 143 height 22
type input "20"
click at [609, 278] on input "20" at bounding box center [554, 283] width 143 height 22
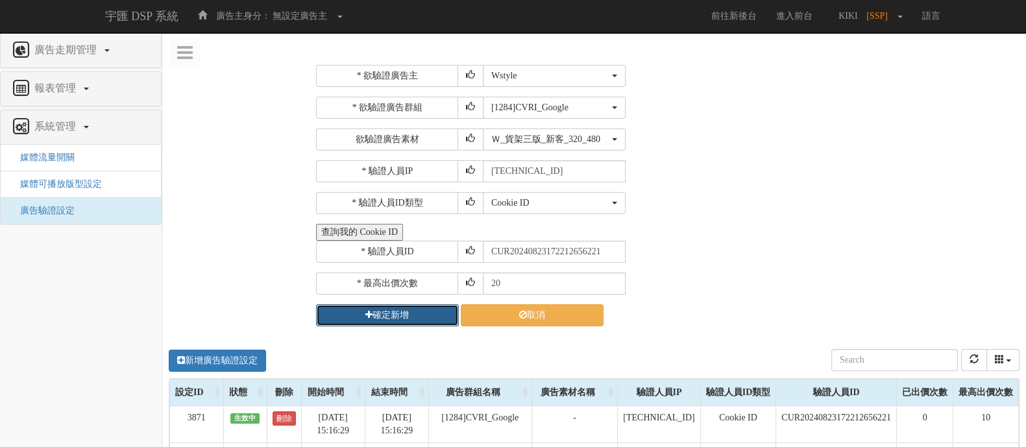
click at [361, 306] on button "確定新增" at bounding box center [387, 315] width 143 height 22
